Goal: Transaction & Acquisition: Purchase product/service

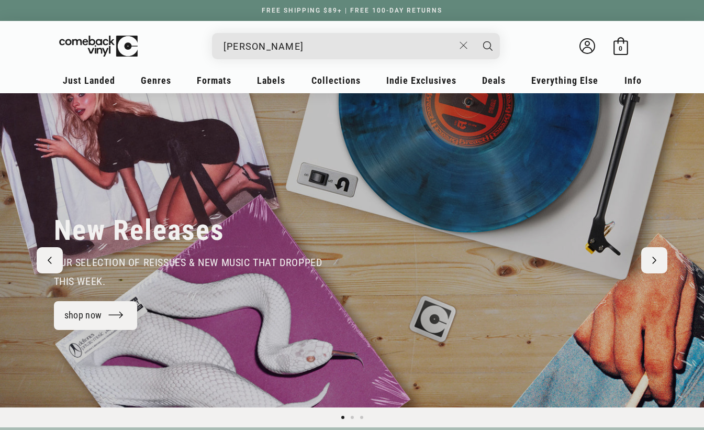
type input "rory ga"
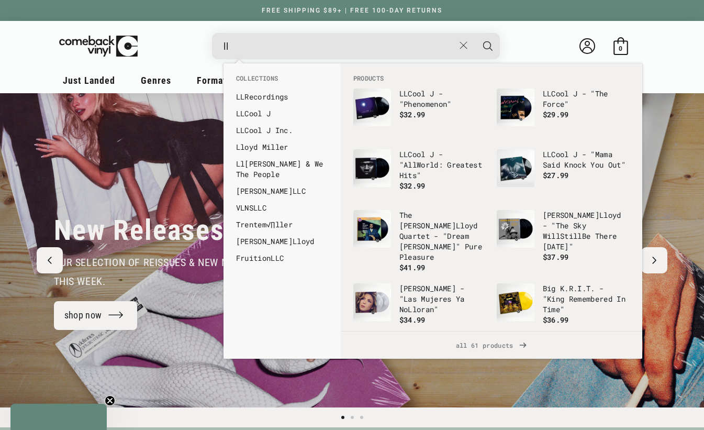
type input "l"
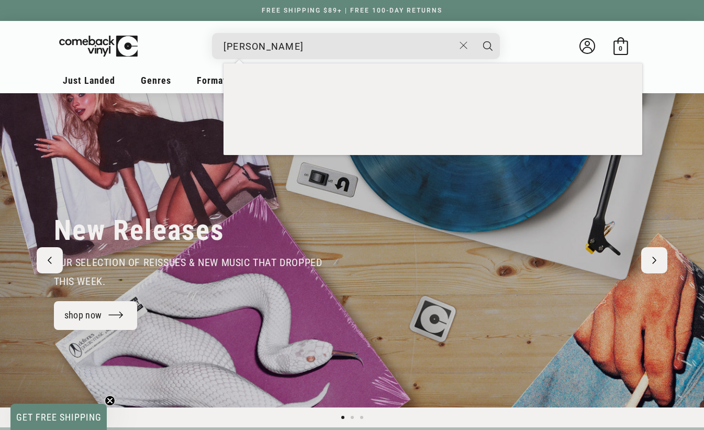
type input "rory gallagher"
click at [488, 46] on button "Search" at bounding box center [488, 46] width 26 height 26
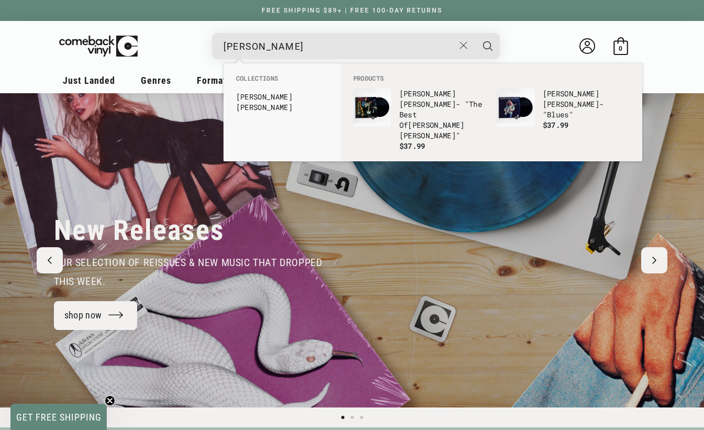
scroll to position [0, 704]
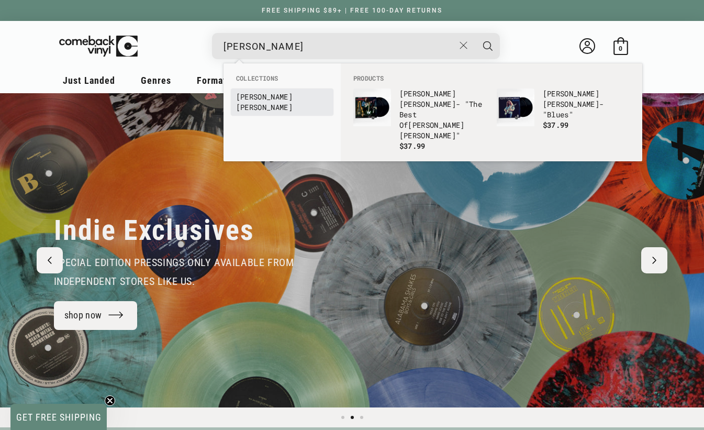
click at [260, 102] on b "Gallagher" at bounding box center [264, 107] width 57 height 10
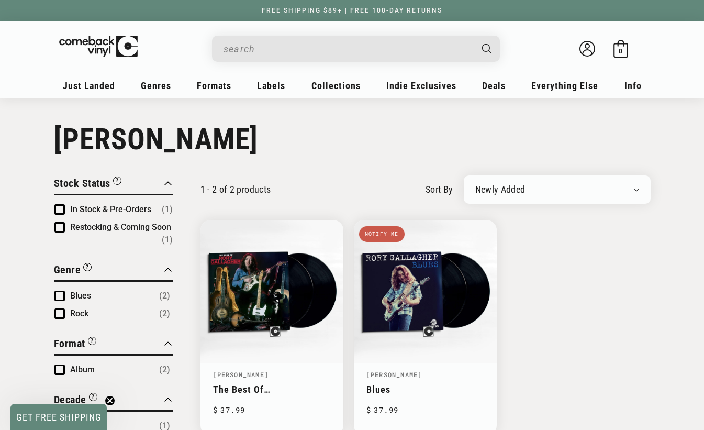
scroll to position [79, 0]
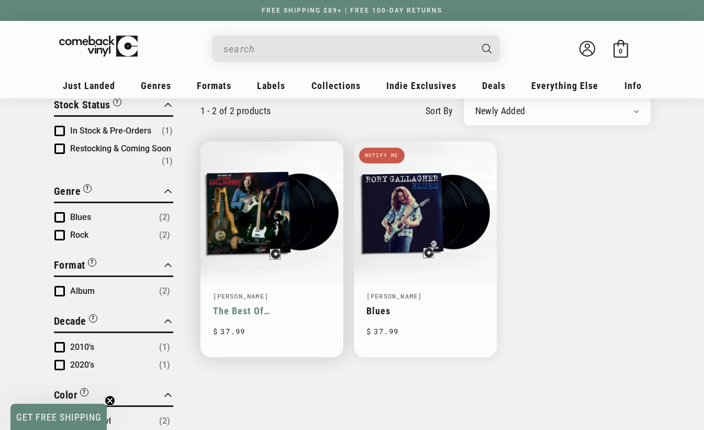
click at [238, 305] on link "The Best Of [PERSON_NAME]" at bounding box center [272, 310] width 118 height 11
